Goal: Task Accomplishment & Management: Complete application form

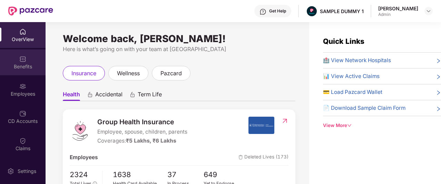
click at [30, 59] on div "Benefits" at bounding box center [23, 62] width 46 height 26
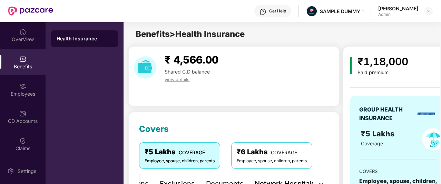
click at [214, 94] on div "₹ 4,566.00 Shared C.D balance view details" at bounding box center [233, 76] width 211 height 60
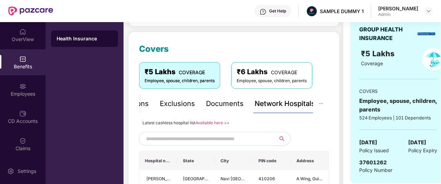
scroll to position [95, 0]
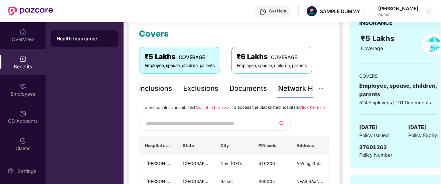
click at [165, 93] on div "Inclusions" at bounding box center [155, 88] width 33 height 11
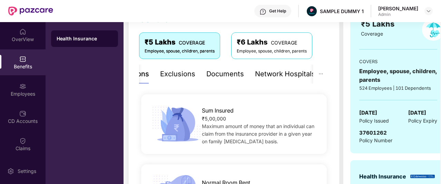
scroll to position [110, 0]
click at [171, 72] on div "Exclusions" at bounding box center [177, 73] width 35 height 11
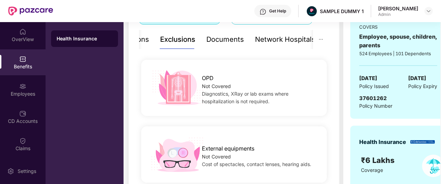
scroll to position [43, 0]
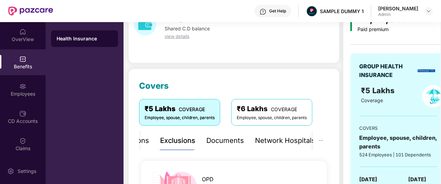
click at [223, 133] on div "Documents" at bounding box center [225, 140] width 38 height 19
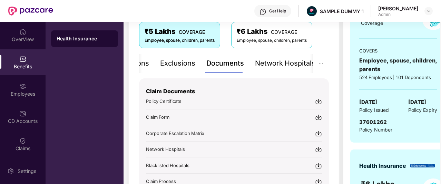
scroll to position [118, 0]
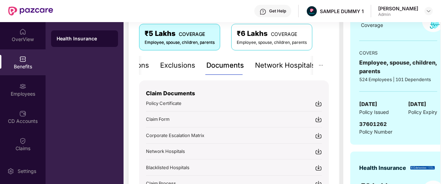
click at [268, 67] on div "Network Hospitals" at bounding box center [285, 65] width 60 height 11
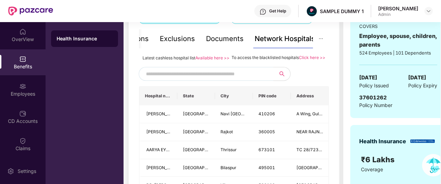
scroll to position [145, 0]
click at [240, 79] on input "text" at bounding box center [205, 73] width 118 height 10
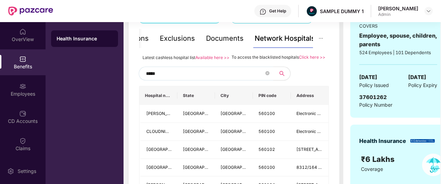
type input "******"
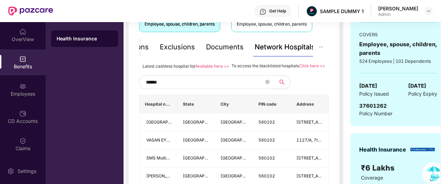
scroll to position [136, 0]
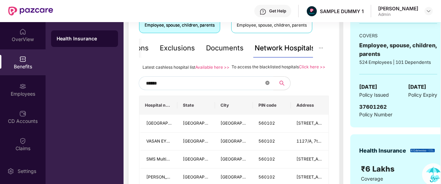
click at [266, 85] on icon "close-circle" at bounding box center [267, 83] width 4 height 4
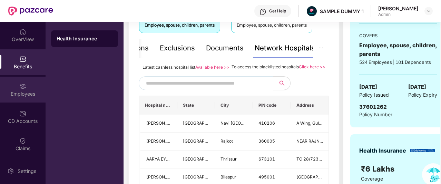
click at [23, 89] on img at bounding box center [22, 86] width 7 height 7
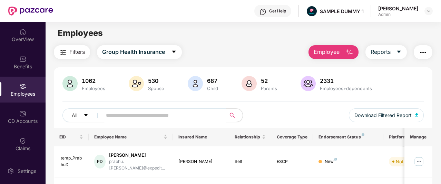
scroll to position [1, 0]
click at [328, 51] on span "Employee" at bounding box center [327, 51] width 26 height 9
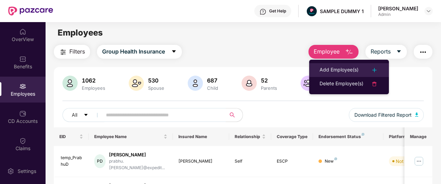
click at [333, 67] on div "Add Employee(s)" at bounding box center [339, 70] width 39 height 8
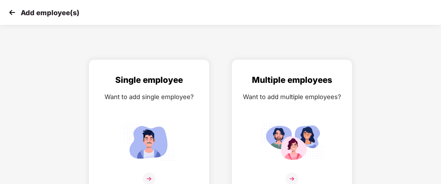
scroll to position [11, 0]
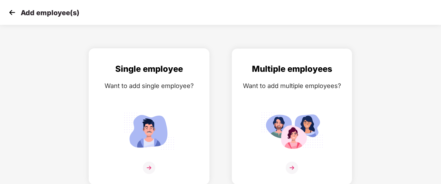
click at [163, 101] on div "Single employee Want to add single employee?" at bounding box center [149, 122] width 106 height 120
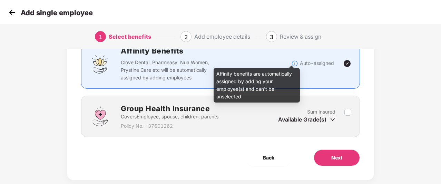
scroll to position [70, 0]
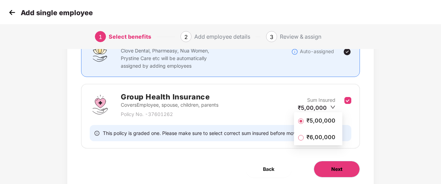
click at [343, 164] on button "Next" at bounding box center [337, 169] width 46 height 17
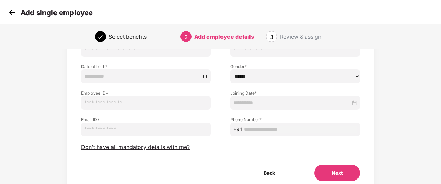
scroll to position [64, 0]
click at [12, 12] on img at bounding box center [12, 12] width 10 height 10
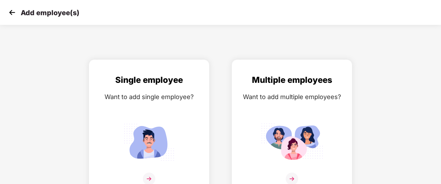
click at [12, 12] on img at bounding box center [12, 12] width 10 height 10
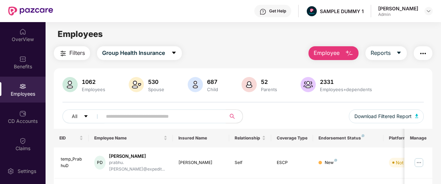
click at [340, 56] on button "Employee" at bounding box center [334, 53] width 50 height 14
click at [299, 51] on div "Filters Group Health Insurance Employee Reports" at bounding box center [243, 53] width 379 height 14
click at [349, 46] on main "Employees Filters Group Health Insurance Employee Reports 1062 Employees 530 Sp…" at bounding box center [243, 114] width 395 height 184
click at [339, 51] on span "Employee" at bounding box center [327, 53] width 26 height 9
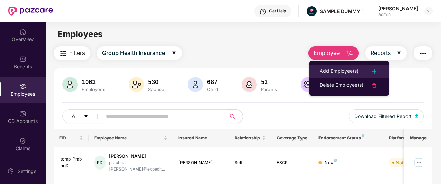
click at [324, 75] on div "Add Employee(s)" at bounding box center [339, 71] width 39 height 8
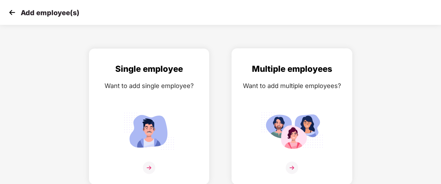
click at [297, 96] on div "Multiple employees Want to add multiple employees?" at bounding box center [292, 122] width 106 height 120
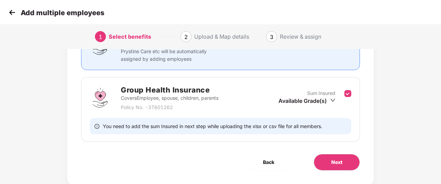
scroll to position [81, 0]
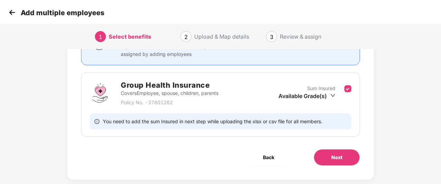
click at [298, 95] on div "Available Grade(s)" at bounding box center [307, 96] width 57 height 8
click at [306, 107] on span "₹5,00,000" at bounding box center [305, 107] width 29 height 7
click at [338, 157] on span "Next" at bounding box center [336, 158] width 11 height 8
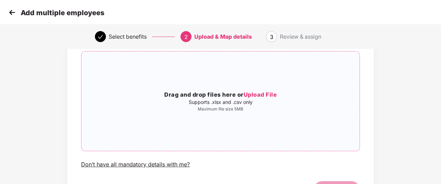
scroll to position [58, 0]
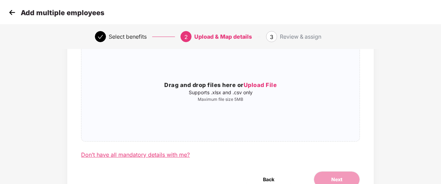
click at [153, 154] on div "Don’t have all mandatory details with me?" at bounding box center [135, 154] width 109 height 7
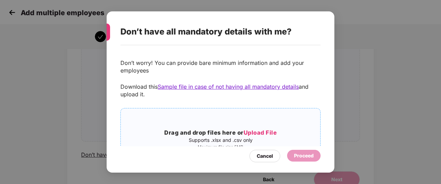
scroll to position [34, 0]
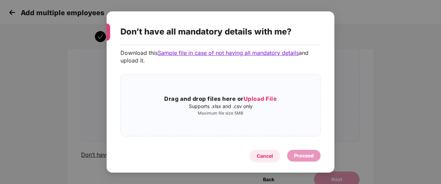
click at [259, 155] on div "Cancel" at bounding box center [265, 156] width 16 height 8
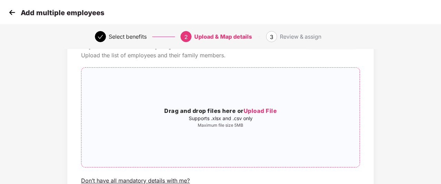
scroll to position [31, 0]
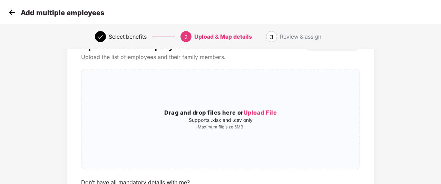
click at [11, 10] on img at bounding box center [12, 12] width 10 height 10
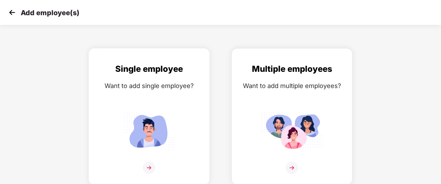
click at [170, 88] on div "Want to add single employee?" at bounding box center [149, 86] width 106 height 10
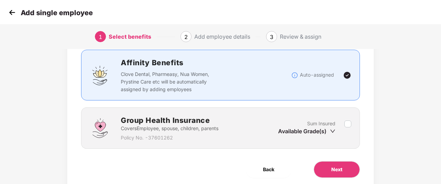
scroll to position [66, 0]
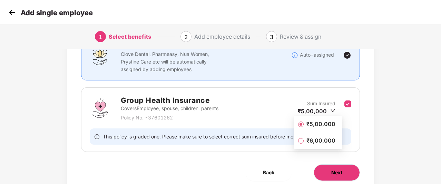
click at [348, 166] on button "Next" at bounding box center [337, 172] width 46 height 17
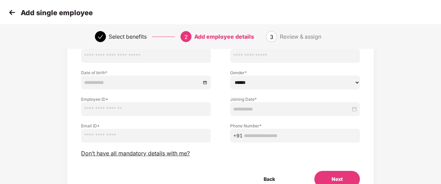
scroll to position [93, 0]
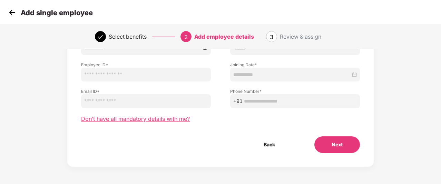
click at [135, 119] on span "Don’t have all mandatory details with me?" at bounding box center [135, 118] width 109 height 7
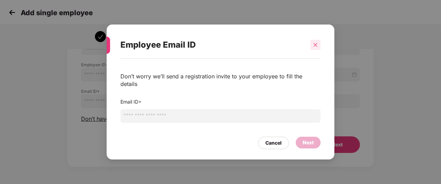
click at [318, 50] on div at bounding box center [315, 45] width 10 height 10
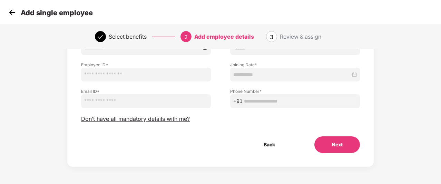
click at [10, 13] on img at bounding box center [12, 12] width 10 height 10
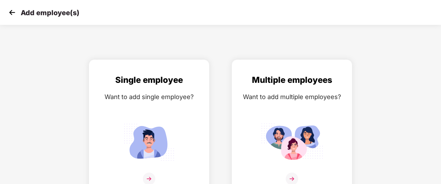
click at [10, 13] on img at bounding box center [12, 12] width 10 height 10
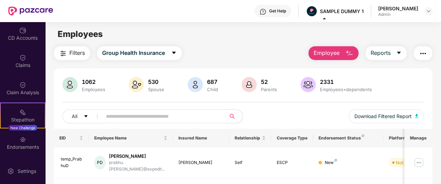
scroll to position [84, 0]
click at [25, 92] on div "Claim Analysis" at bounding box center [23, 91] width 46 height 7
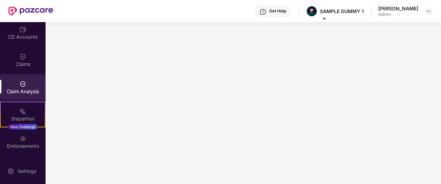
scroll to position [136, 0]
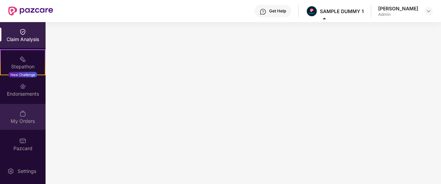
click at [23, 106] on div "My Orders" at bounding box center [23, 117] width 46 height 26
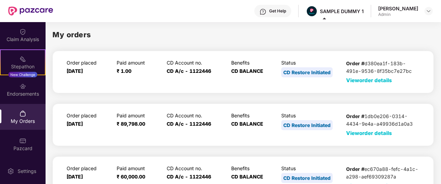
scroll to position [0, 0]
click at [357, 80] on span "View order details" at bounding box center [369, 80] width 46 height 7
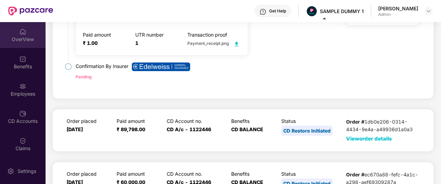
click at [32, 34] on div "OverView" at bounding box center [23, 35] width 46 height 26
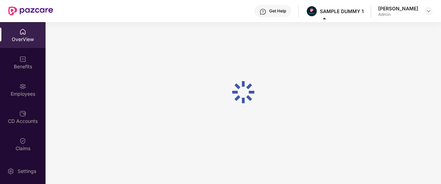
scroll to position [22, 0]
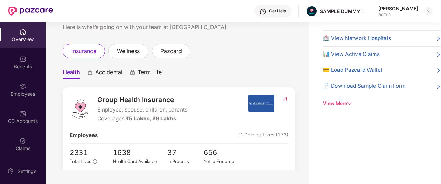
click at [263, 40] on div "Welcome back, [PERSON_NAME]! Here is what’s going on with your team at Pazcare …" at bounding box center [178, 85] width 264 height 170
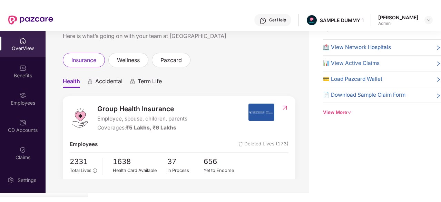
scroll to position [0, 0]
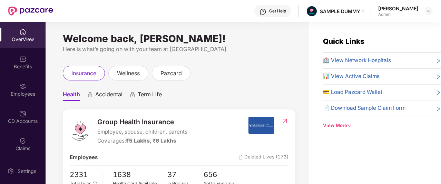
click at [346, 127] on div "View More" at bounding box center [382, 125] width 118 height 7
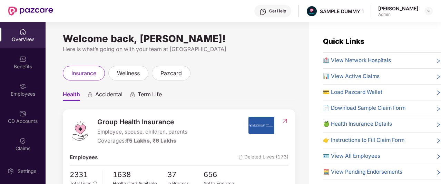
click at [282, 13] on div "Get Help" at bounding box center [272, 11] width 37 height 12
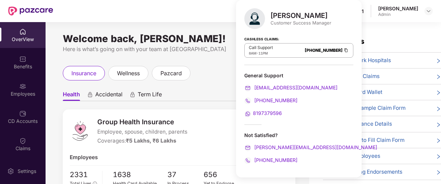
click at [212, 89] on ul "Health Accidental Term Life" at bounding box center [179, 94] width 233 height 14
